Goal: Check status: Check status

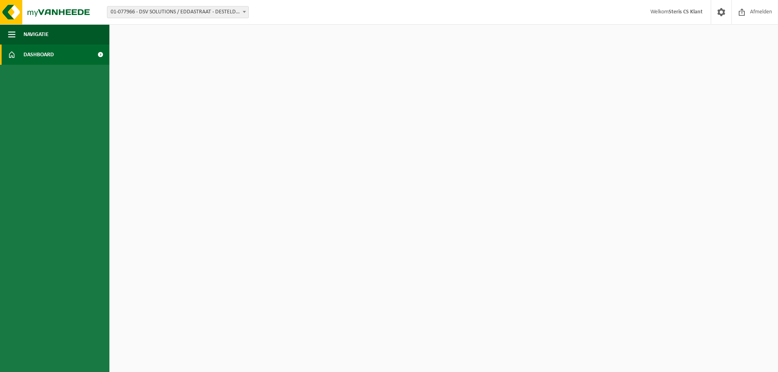
click at [90, 64] on link "Dashboard" at bounding box center [54, 55] width 109 height 20
click at [96, 55] on span at bounding box center [100, 55] width 18 height 20
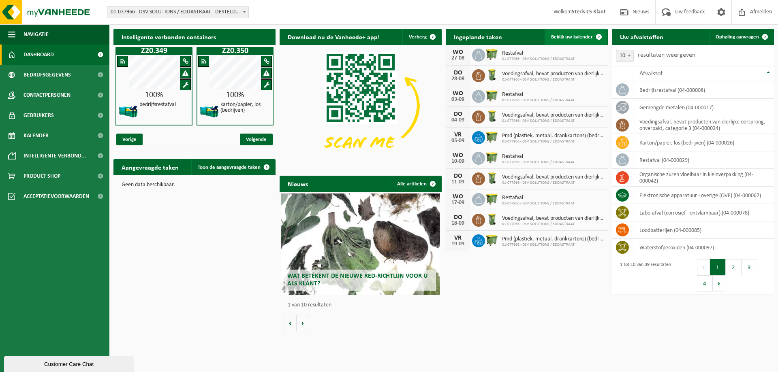
click at [576, 39] on span "Bekijk uw kalender" at bounding box center [572, 36] width 42 height 5
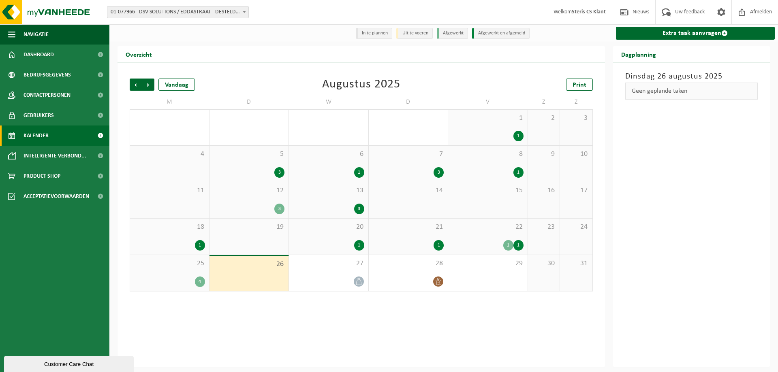
click at [494, 229] on span "22" at bounding box center [487, 227] width 71 height 9
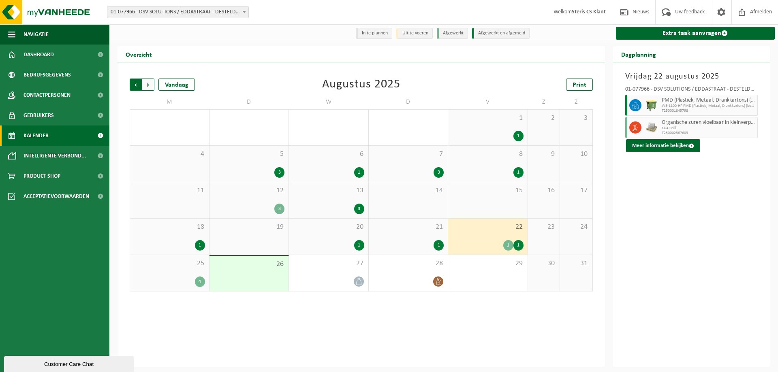
click at [148, 82] on span "Volgende" at bounding box center [148, 85] width 12 height 12
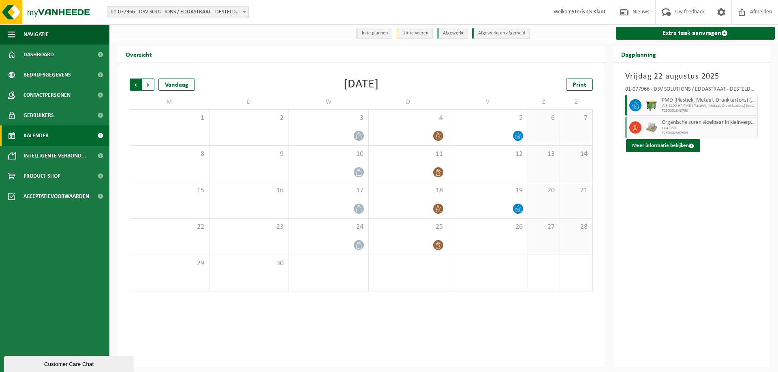
click at [150, 82] on span "Volgende" at bounding box center [148, 85] width 12 height 12
click at [133, 81] on span "Vorige" at bounding box center [136, 85] width 12 height 12
